Goal: Transaction & Acquisition: Purchase product/service

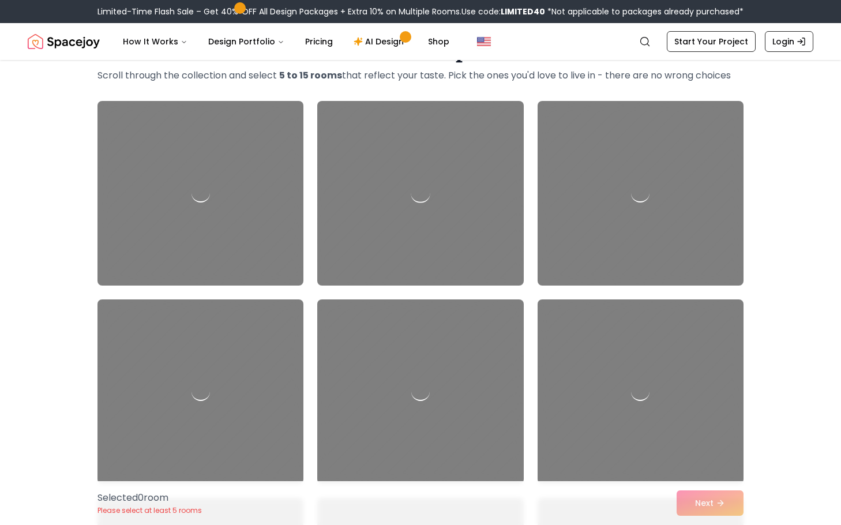
scroll to position [86, 0]
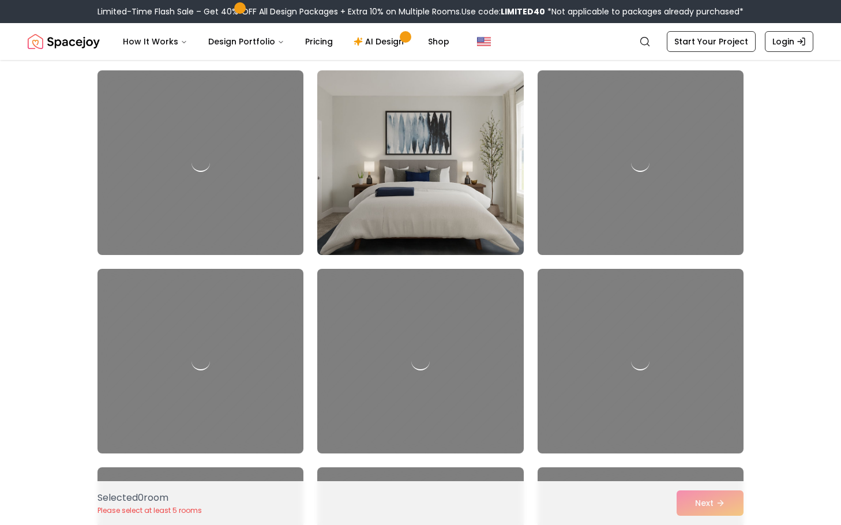
click at [447, 191] on img at bounding box center [420, 163] width 216 height 194
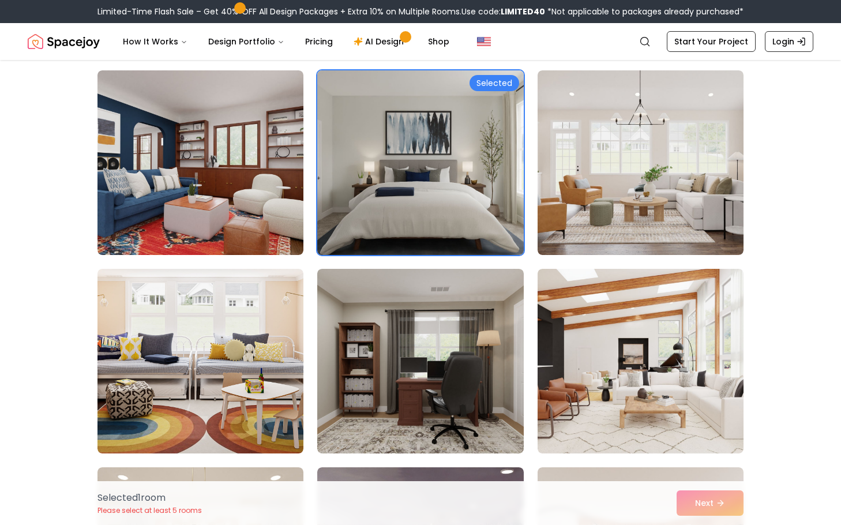
click at [715, 509] on div "Selected 1 room Please select at least 5 rooms Next" at bounding box center [420, 503] width 664 height 44
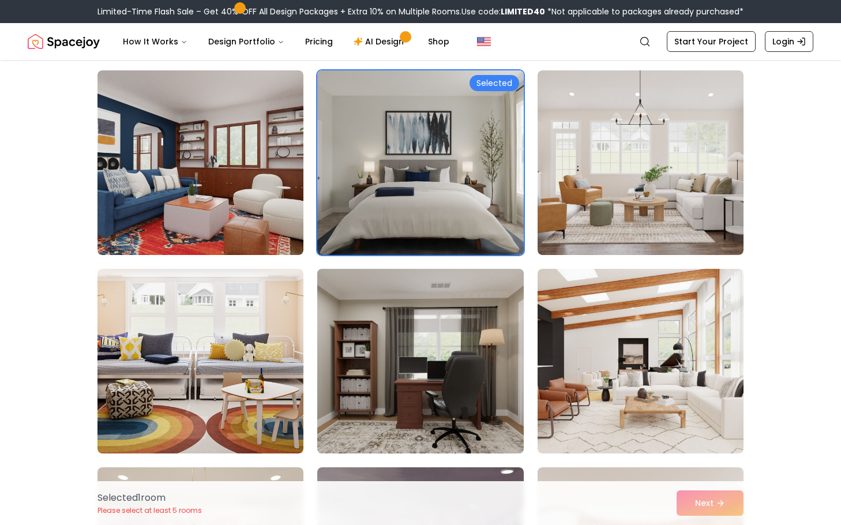
click at [487, 368] on img at bounding box center [420, 361] width 216 height 194
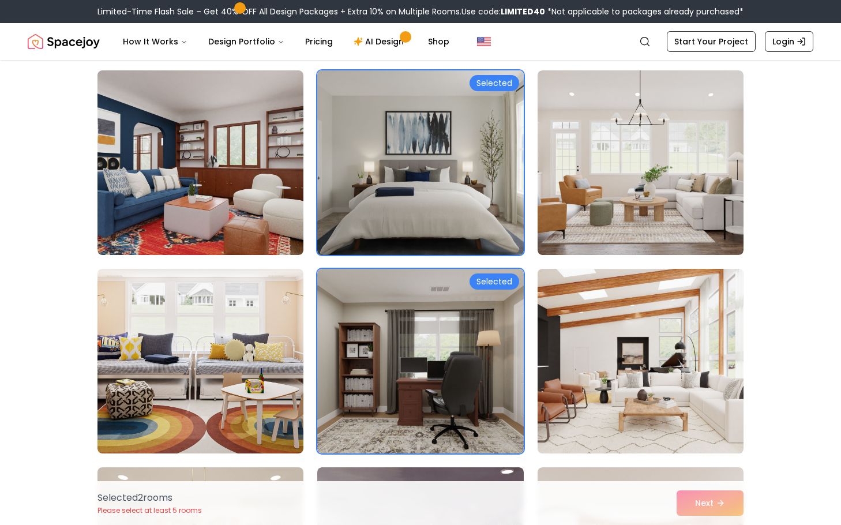
click at [698, 333] on img at bounding box center [640, 361] width 216 height 194
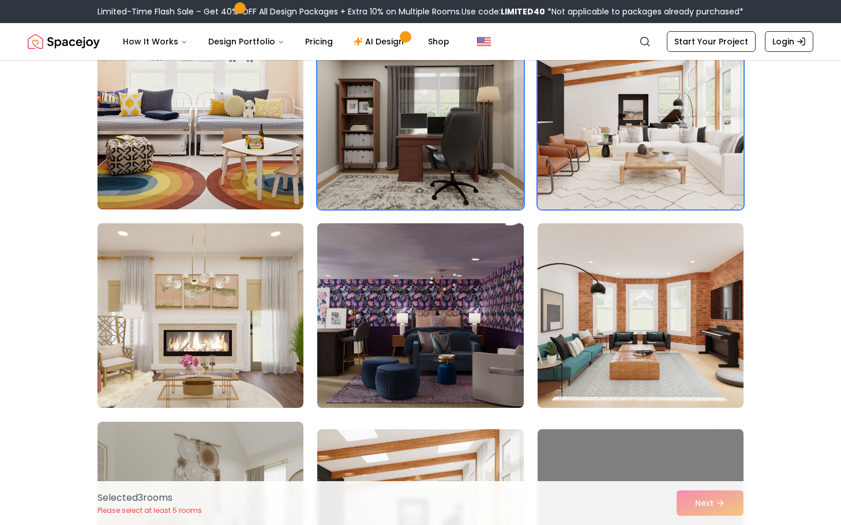
scroll to position [346, 0]
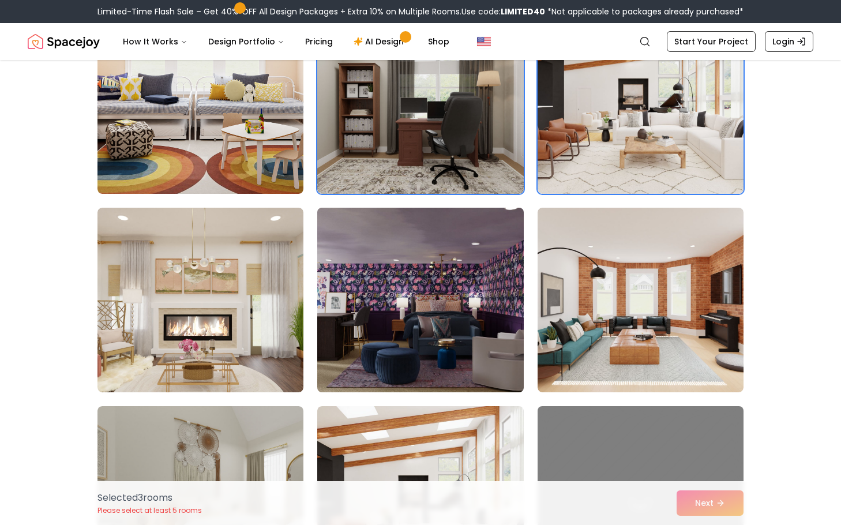
click at [441, 310] on img at bounding box center [420, 300] width 216 height 194
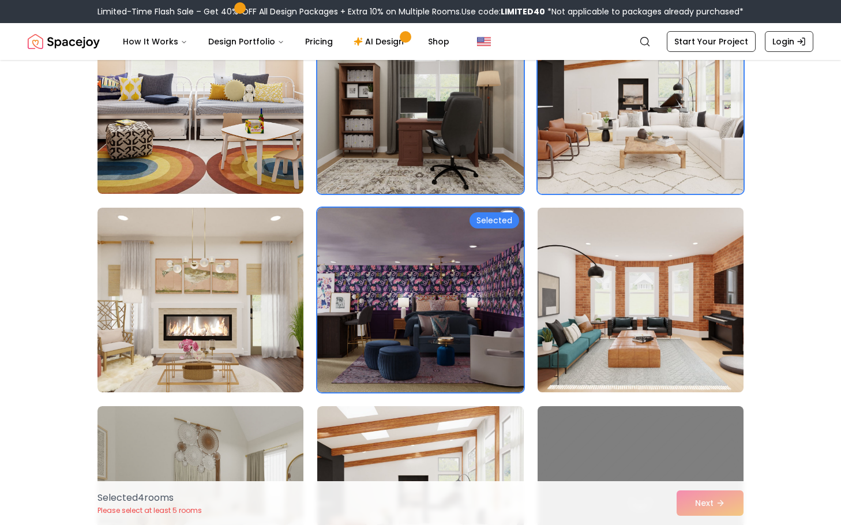
click at [648, 386] on img at bounding box center [640, 300] width 216 height 194
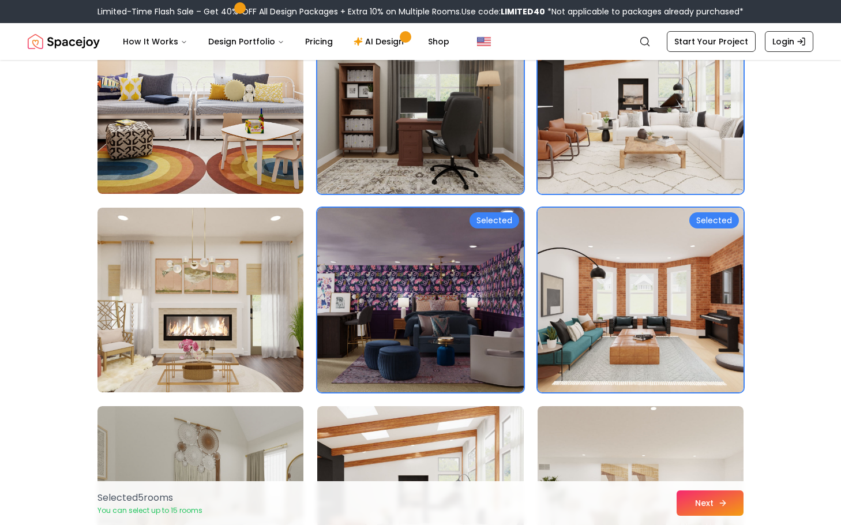
click at [706, 509] on button "Next" at bounding box center [709, 502] width 67 height 25
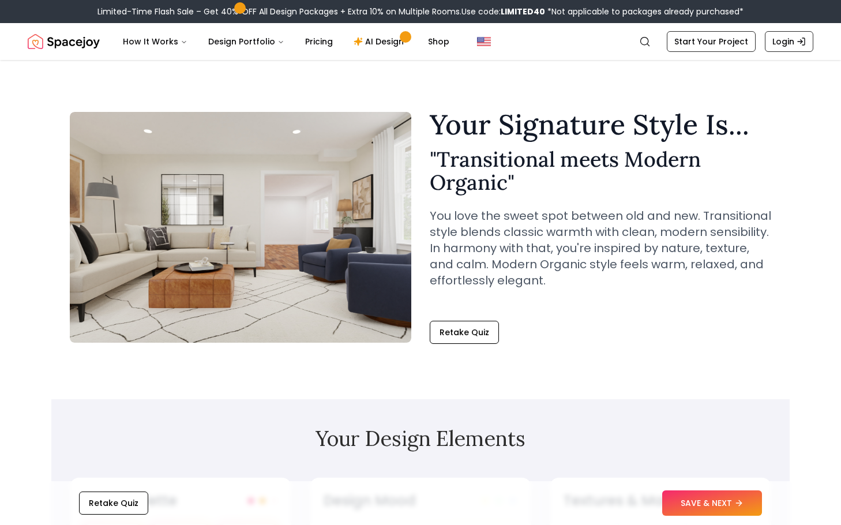
scroll to position [173, 0]
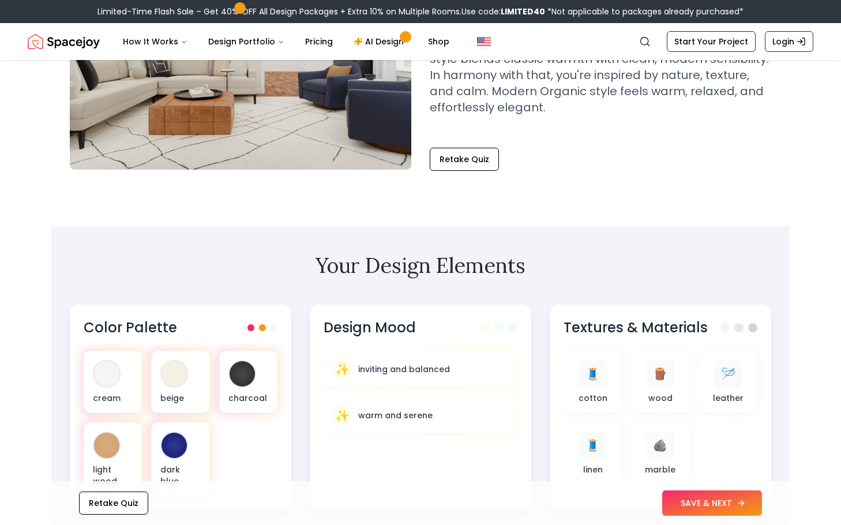
click at [715, 499] on button "SAVE & NEXT" at bounding box center [712, 502] width 100 height 25
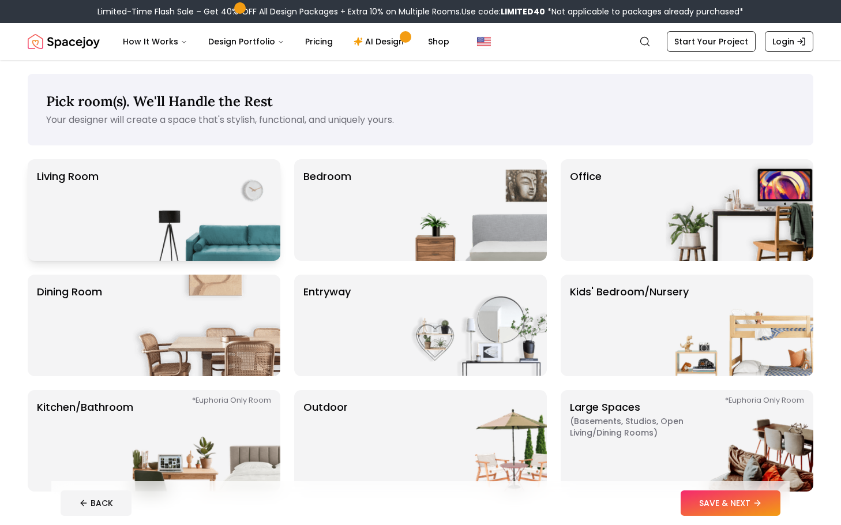
click at [216, 218] on img at bounding box center [207, 209] width 148 height 101
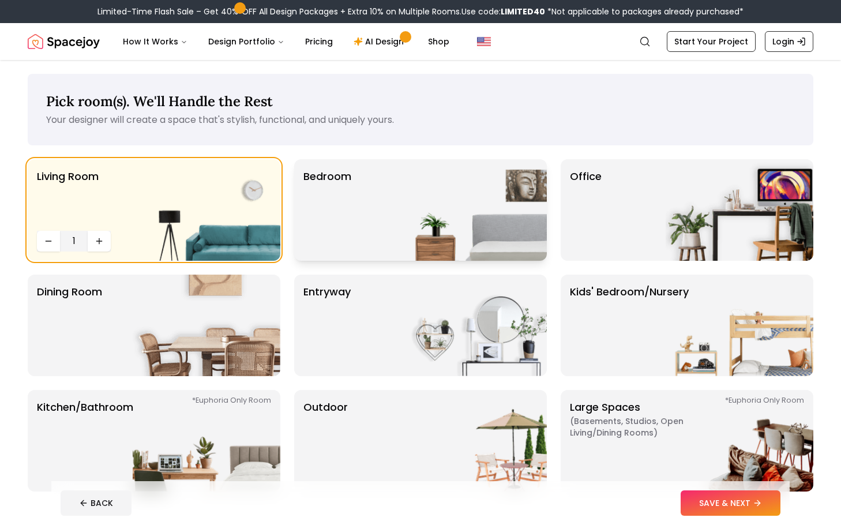
drag, startPoint x: 372, startPoint y: 232, endPoint x: 449, endPoint y: 279, distance: 89.8
click at [372, 232] on div "Bedroom" at bounding box center [420, 209] width 253 height 101
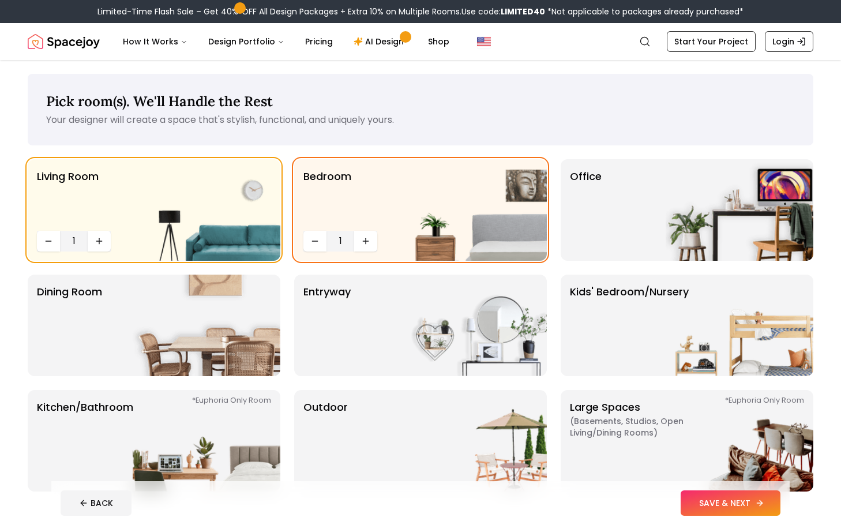
click at [734, 500] on button "SAVE & NEXT" at bounding box center [730, 502] width 100 height 25
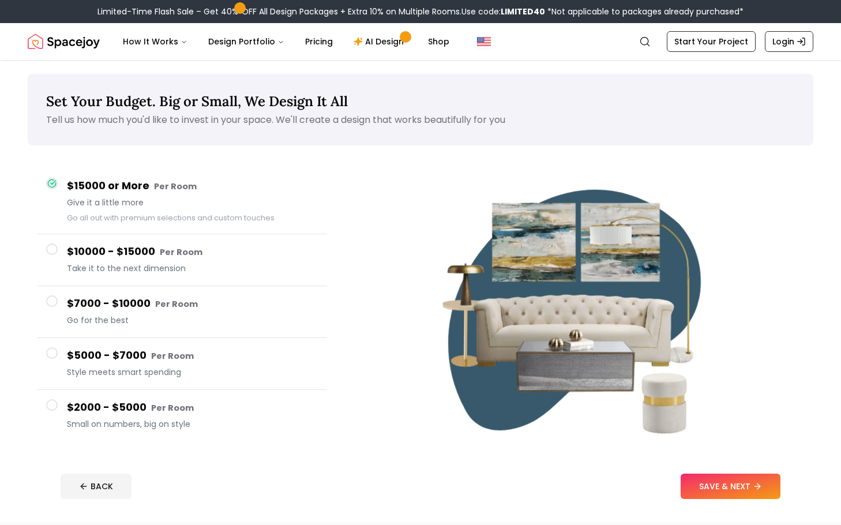
click at [150, 243] on h4 "$10000 - $15000 Per Room" at bounding box center [192, 251] width 251 height 17
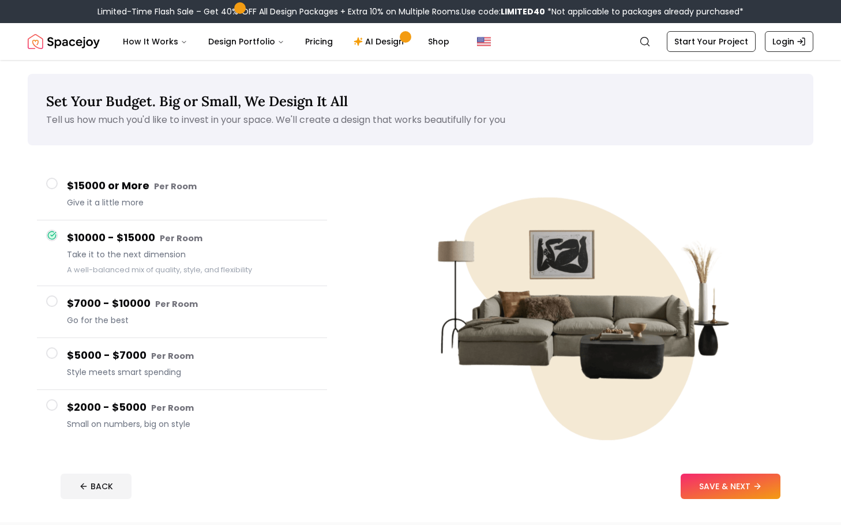
click at [725, 474] on footer "BACK SAVE & NEXT" at bounding box center [420, 486] width 738 height 44
click at [722, 476] on button "SAVE & NEXT" at bounding box center [730, 485] width 100 height 25
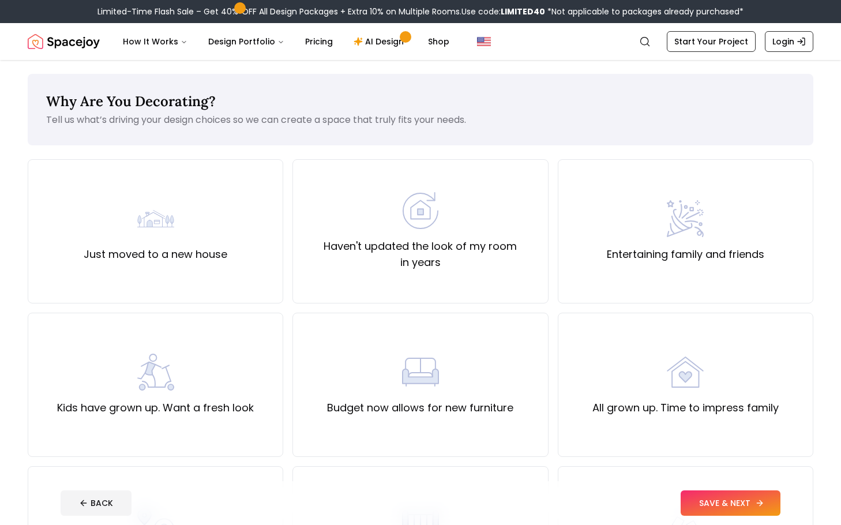
click at [733, 507] on button "SAVE & NEXT" at bounding box center [730, 502] width 100 height 25
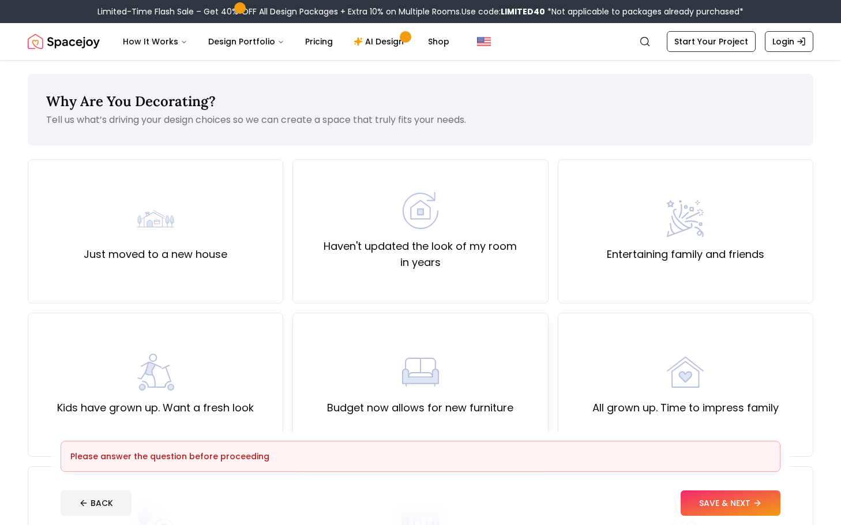
click at [378, 364] on div "Budget now allows for new furniture" at bounding box center [420, 384] width 186 height 62
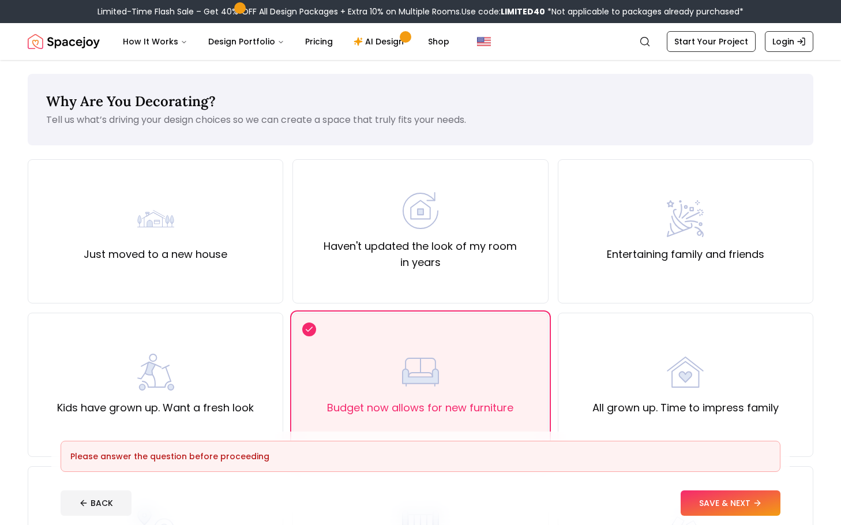
click at [720, 517] on footer "Please answer the question before proceeding BACK SAVE & NEXT" at bounding box center [420, 477] width 738 height 93
click at [720, 509] on button "SAVE & NEXT" at bounding box center [730, 502] width 100 height 25
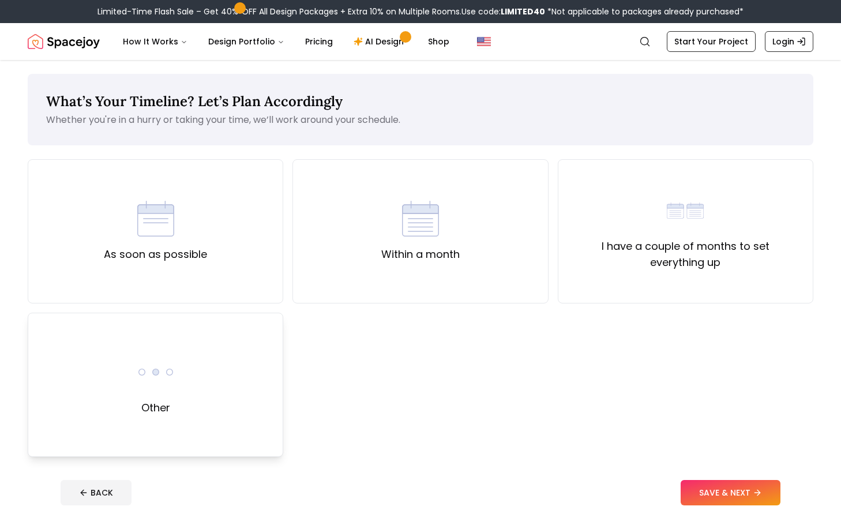
click at [127, 337] on div "Other" at bounding box center [155, 385] width 255 height 144
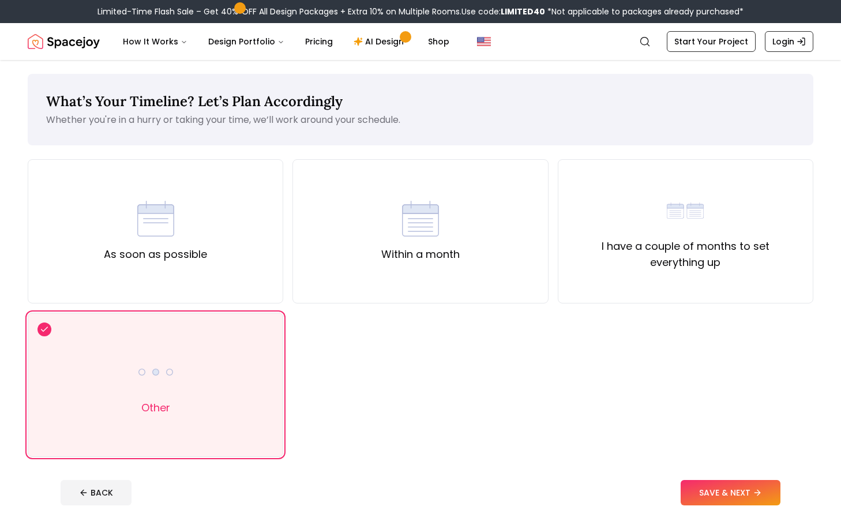
click at [663, 494] on div "BACK SAVE & NEXT" at bounding box center [421, 492] width 720 height 25
click at [770, 494] on button "SAVE & NEXT" at bounding box center [730, 492] width 100 height 25
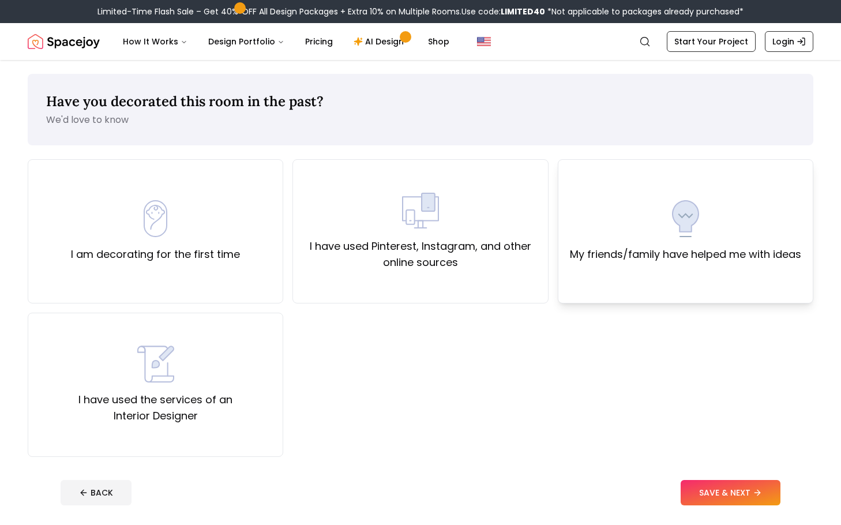
click at [721, 220] on div "My friends/family have helped me with ideas" at bounding box center [685, 231] width 231 height 62
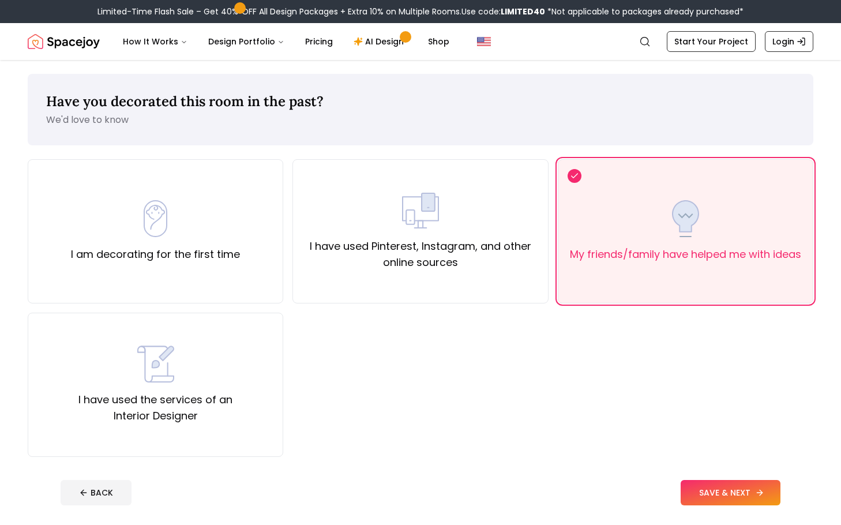
drag, startPoint x: 751, startPoint y: 479, endPoint x: 758, endPoint y: 487, distance: 10.2
click at [751, 480] on button "SAVE & NEXT" at bounding box center [730, 492] width 100 height 25
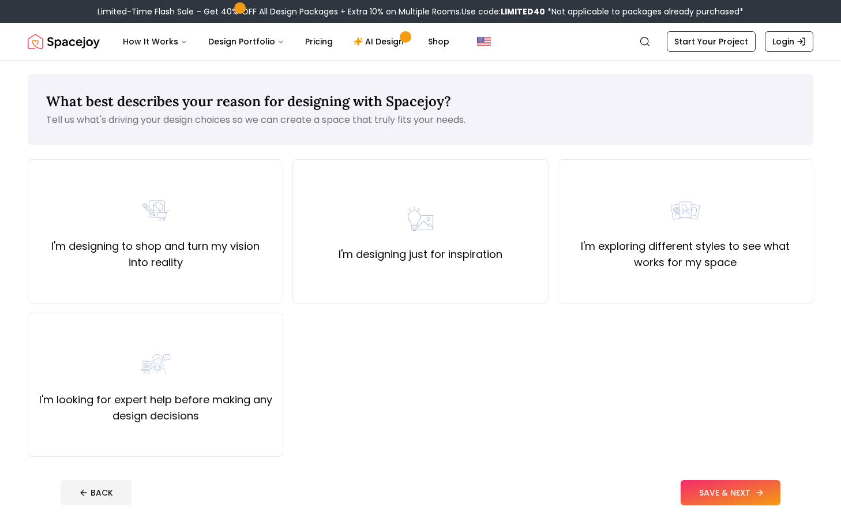
click at [718, 483] on button "SAVE & NEXT" at bounding box center [730, 492] width 100 height 25
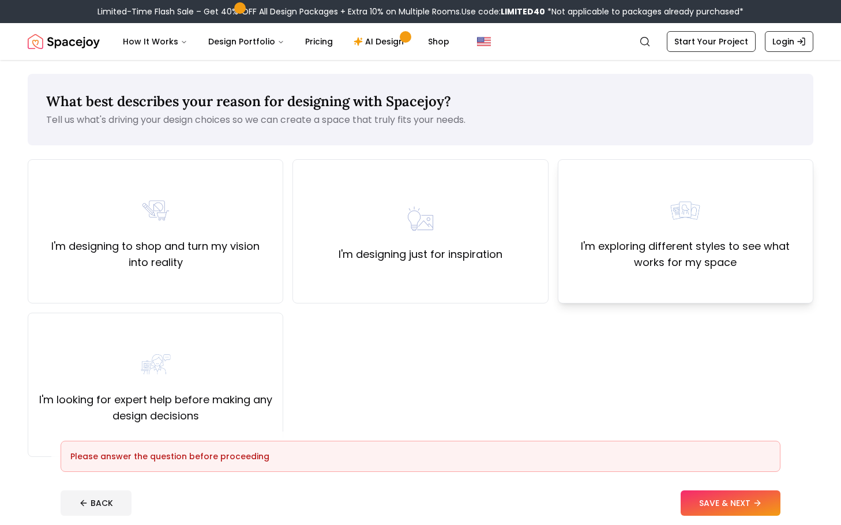
click at [685, 235] on div "I'm exploring different styles to see what works for my space" at bounding box center [685, 231] width 236 height 78
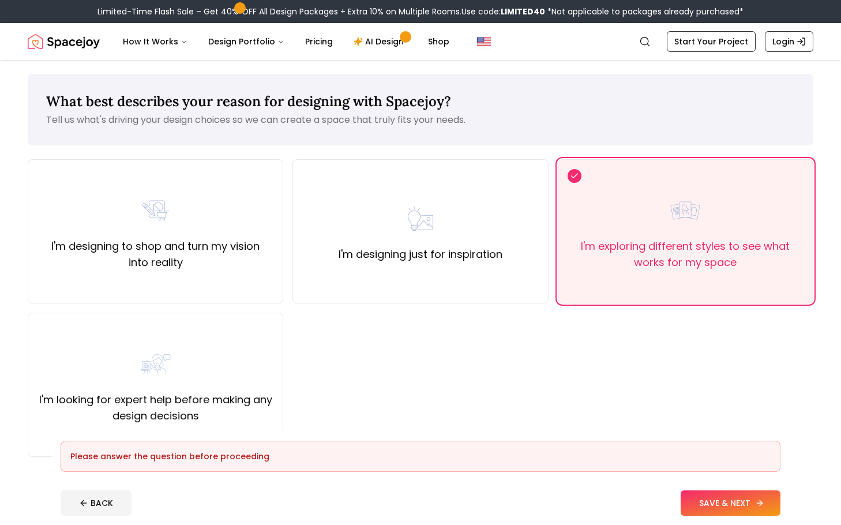
click at [716, 502] on button "SAVE & NEXT" at bounding box center [730, 502] width 100 height 25
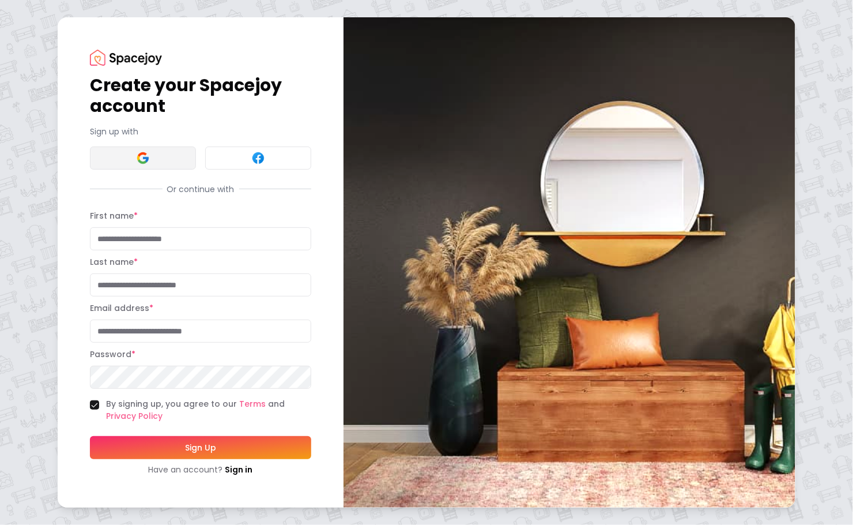
click at [165, 147] on button at bounding box center [143, 157] width 106 height 23
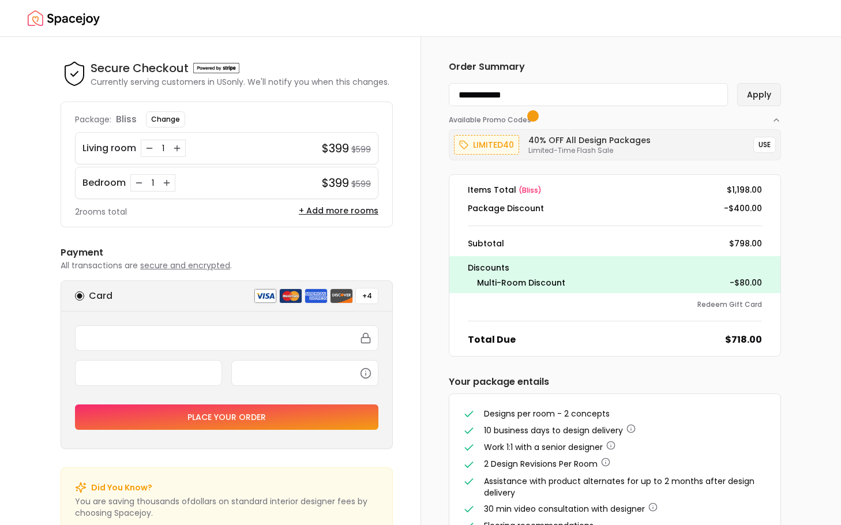
type input "**********"
click at [743, 92] on button "Apply" at bounding box center [759, 94] width 44 height 23
click at [759, 93] on button "Apply" at bounding box center [759, 94] width 44 height 23
click at [766, 93] on button "Apply" at bounding box center [759, 94] width 44 height 23
